Goal: Information Seeking & Learning: Learn about a topic

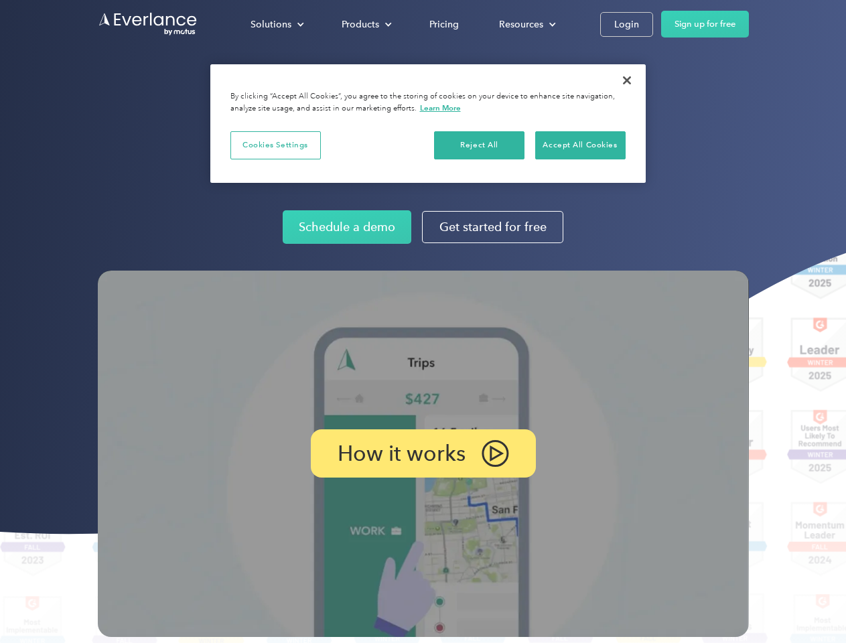
click at [423, 322] on img at bounding box center [423, 454] width 651 height 366
click at [277, 24] on div "Solutions" at bounding box center [271, 24] width 41 height 17
click at [365, 24] on div "Products" at bounding box center [361, 24] width 38 height 17
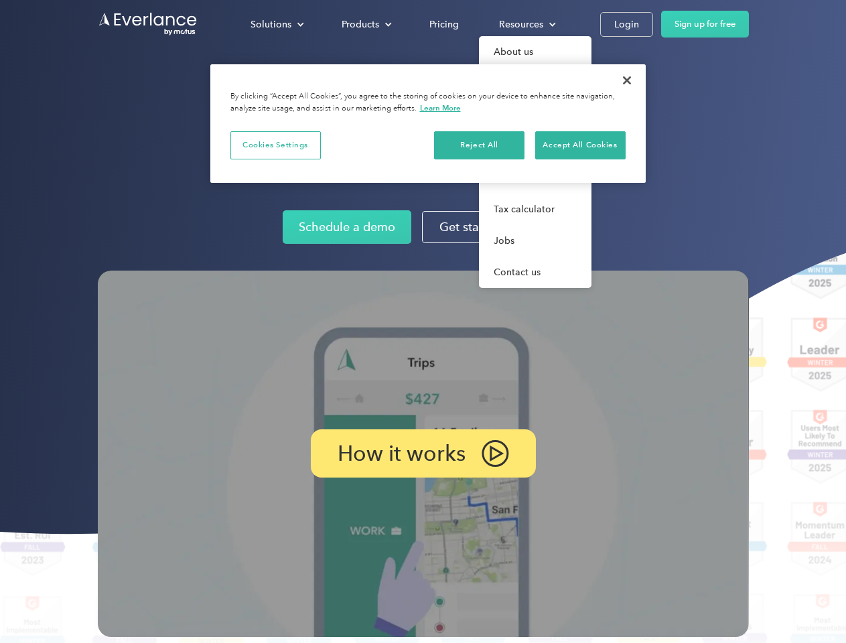
click at [526, 24] on div "Resources" at bounding box center [521, 24] width 44 height 17
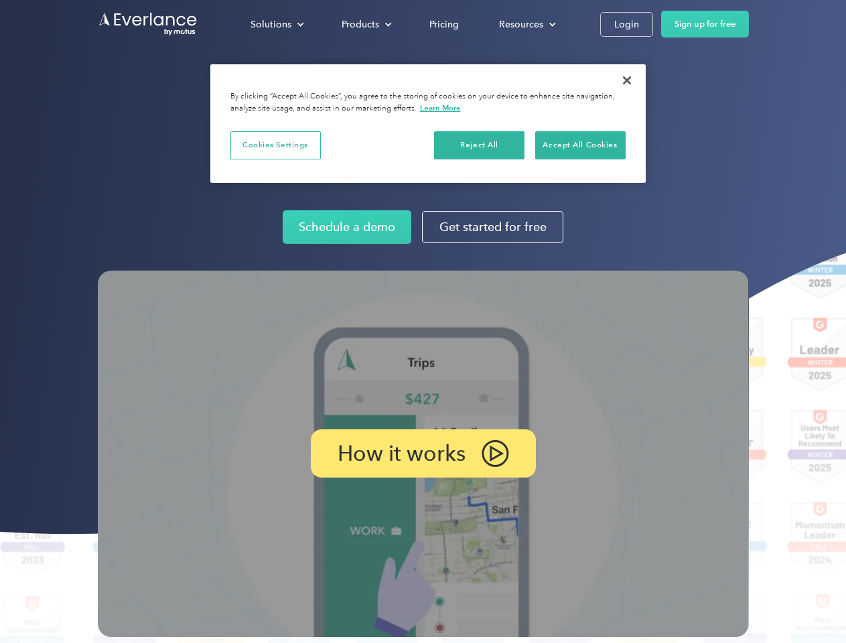
click at [423, 454] on p "How it works" at bounding box center [402, 454] width 128 height 16
click at [275, 145] on button "Cookies Settings" at bounding box center [275, 145] width 90 height 28
click at [0, 0] on div "When you visit any website, it may store or retrieve information on your browse…" at bounding box center [0, 0] width 0 height 0
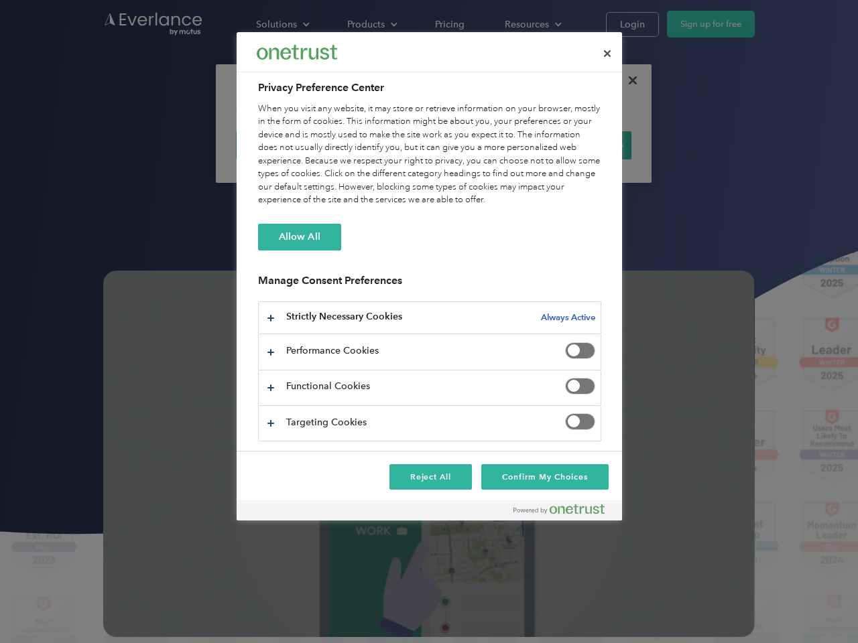
click at [580, 145] on div "When you visit any website, it may store or retrieve information on your browse…" at bounding box center [429, 155] width 343 height 105
click at [627, 80] on div at bounding box center [429, 321] width 858 height 643
